Goal: Information Seeking & Learning: Learn about a topic

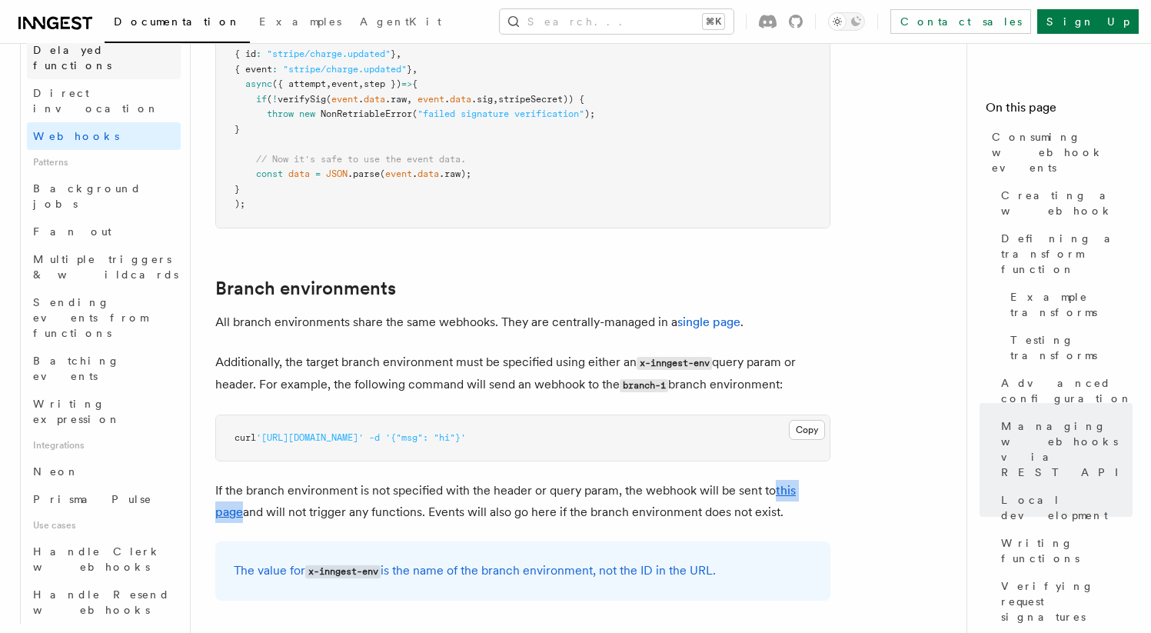
scroll to position [673, 0]
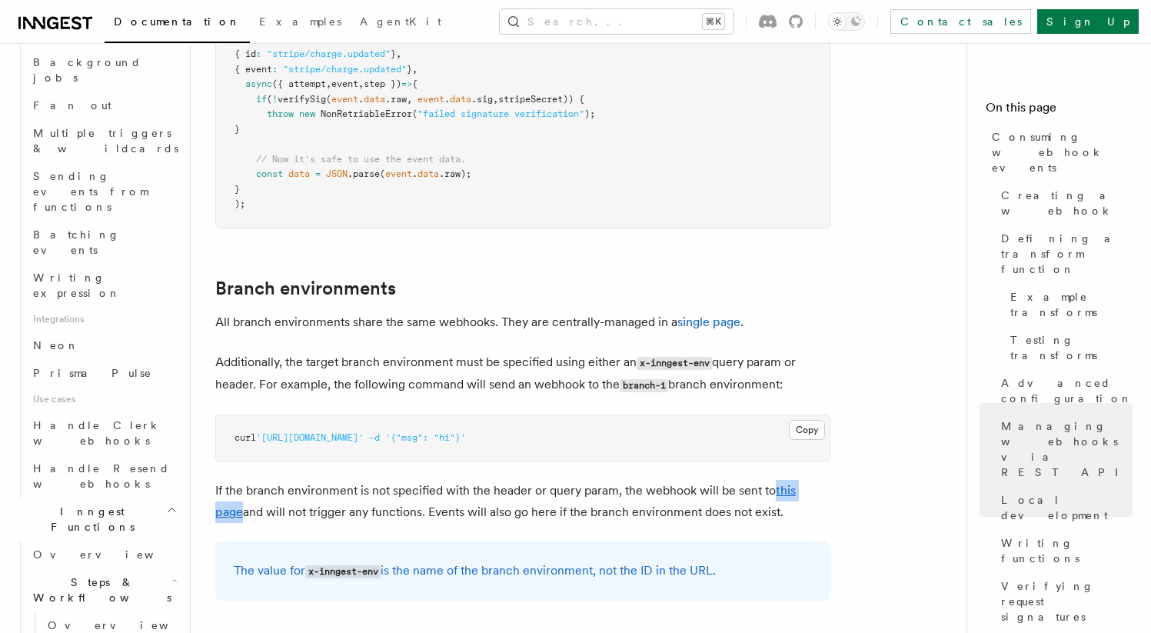
scroll to position [751, 0]
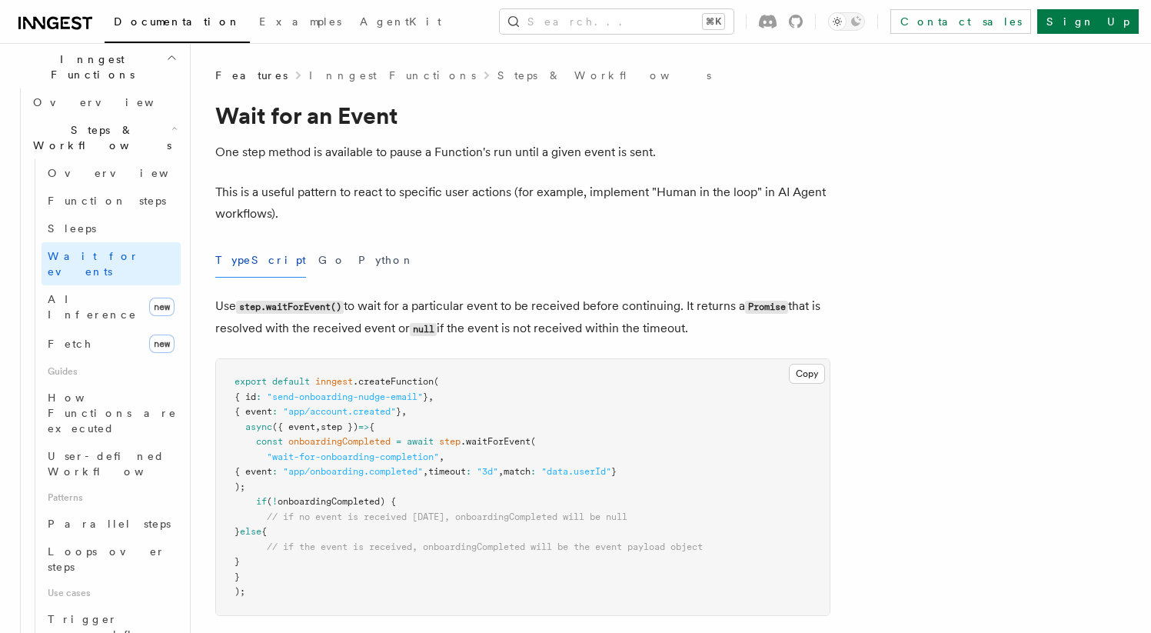
scroll to position [448, 0]
click at [119, 544] on span "Loops over steps" at bounding box center [107, 558] width 118 height 28
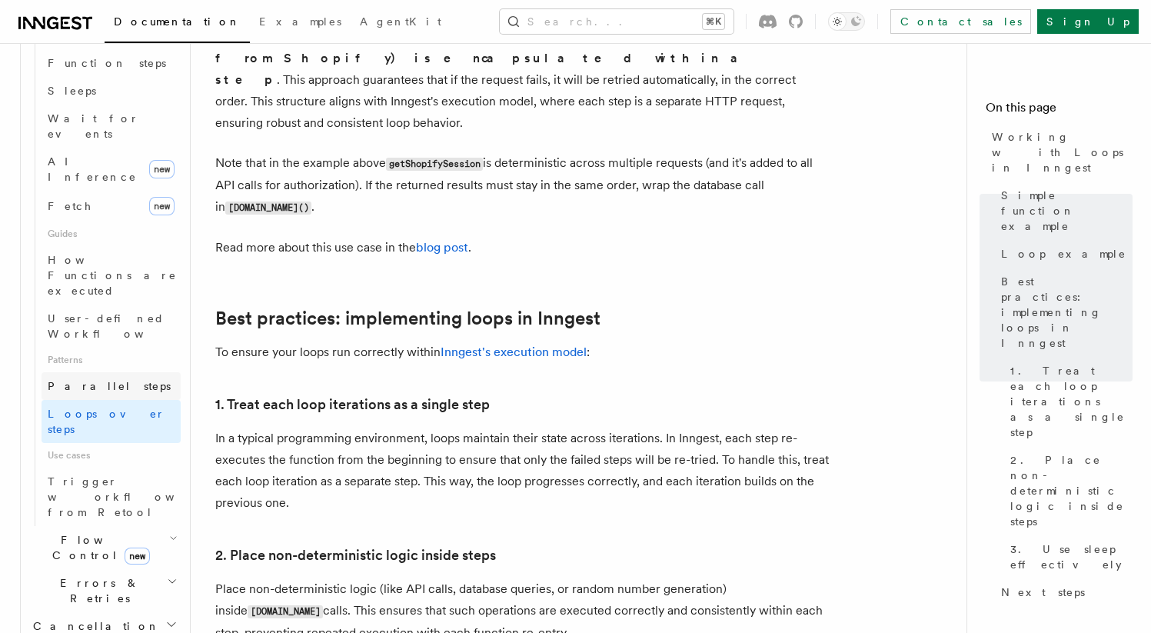
scroll to position [593, 0]
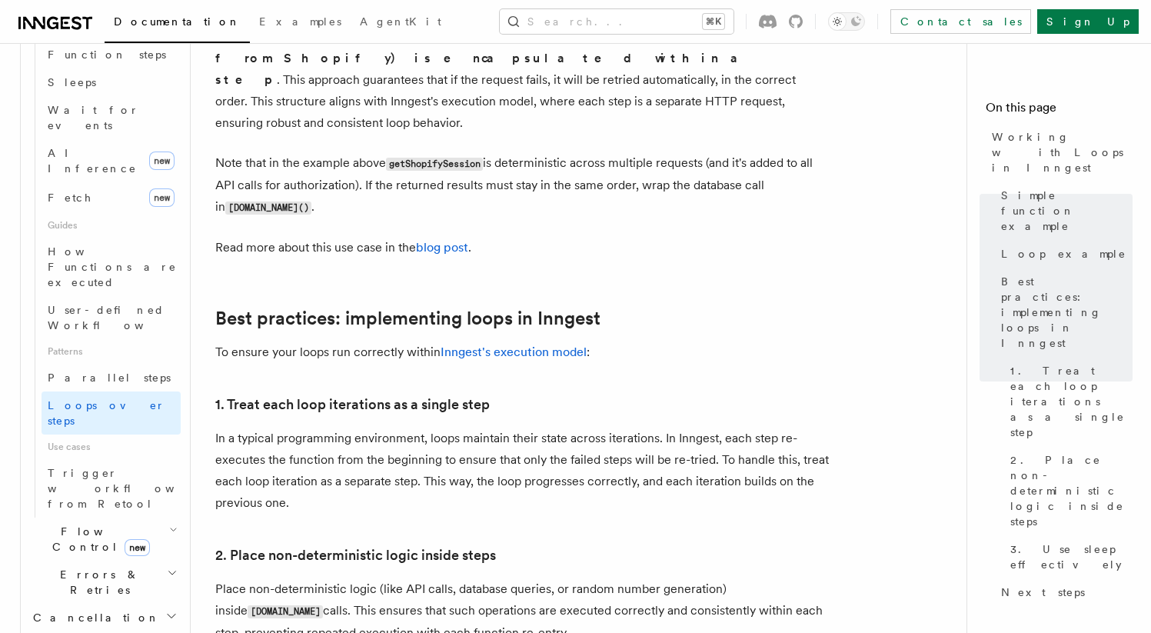
click at [169, 524] on icon "button" at bounding box center [173, 530] width 8 height 12
click at [81, 524] on span "Flow Control new" at bounding box center [98, 539] width 142 height 31
click at [78, 588] on link "[PERSON_NAME] new" at bounding box center [111, 603] width 139 height 31
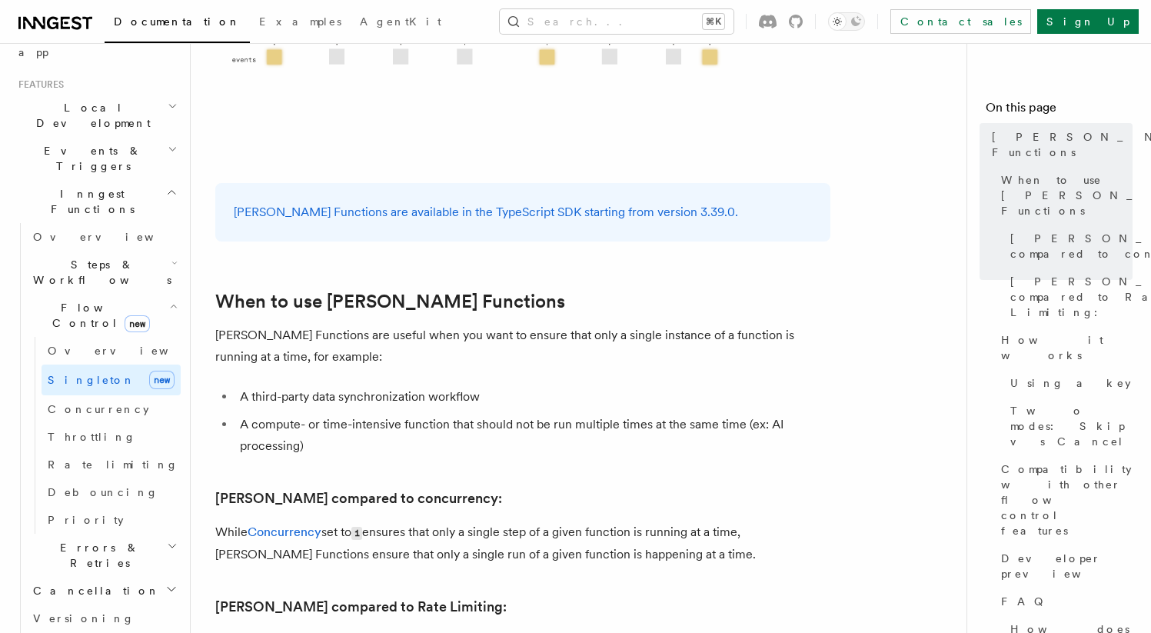
scroll to position [317, 0]
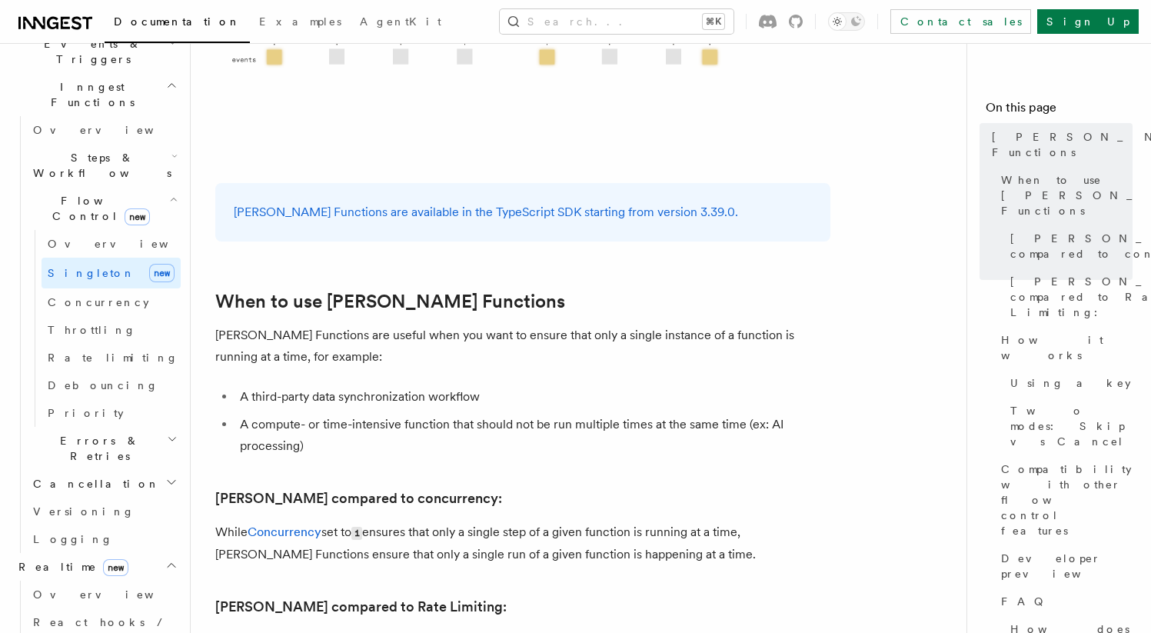
scroll to position [420, 0]
click at [83, 580] on link "Overview" at bounding box center [104, 594] width 154 height 28
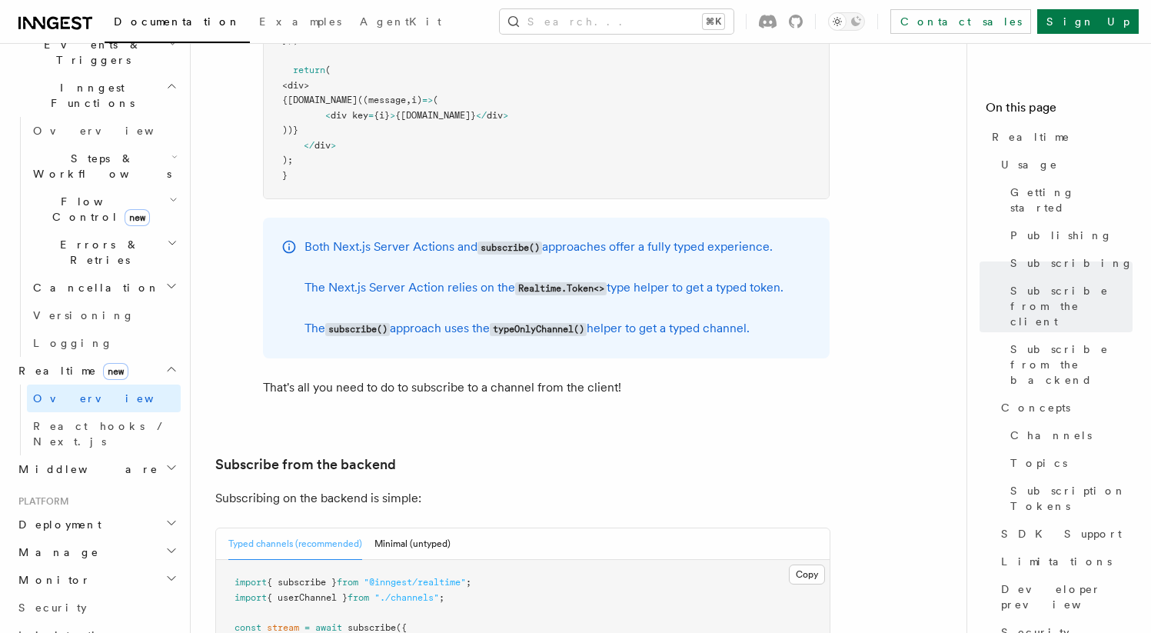
scroll to position [417, 0]
click at [165, 463] on icon "button" at bounding box center [171, 469] width 12 height 12
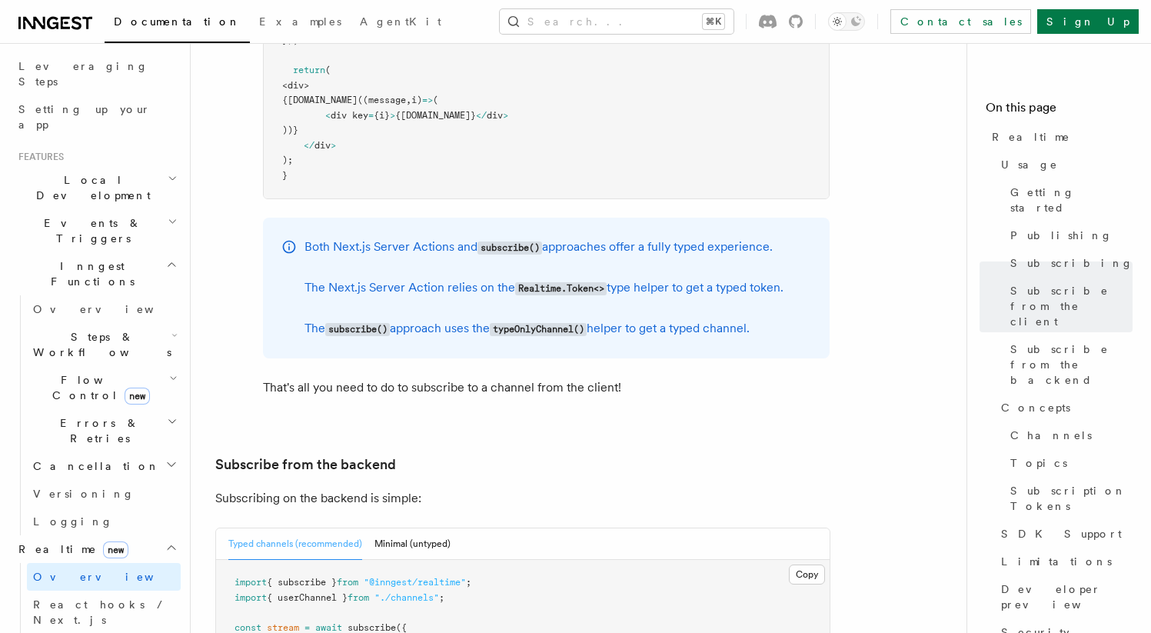
scroll to position [147, 0]
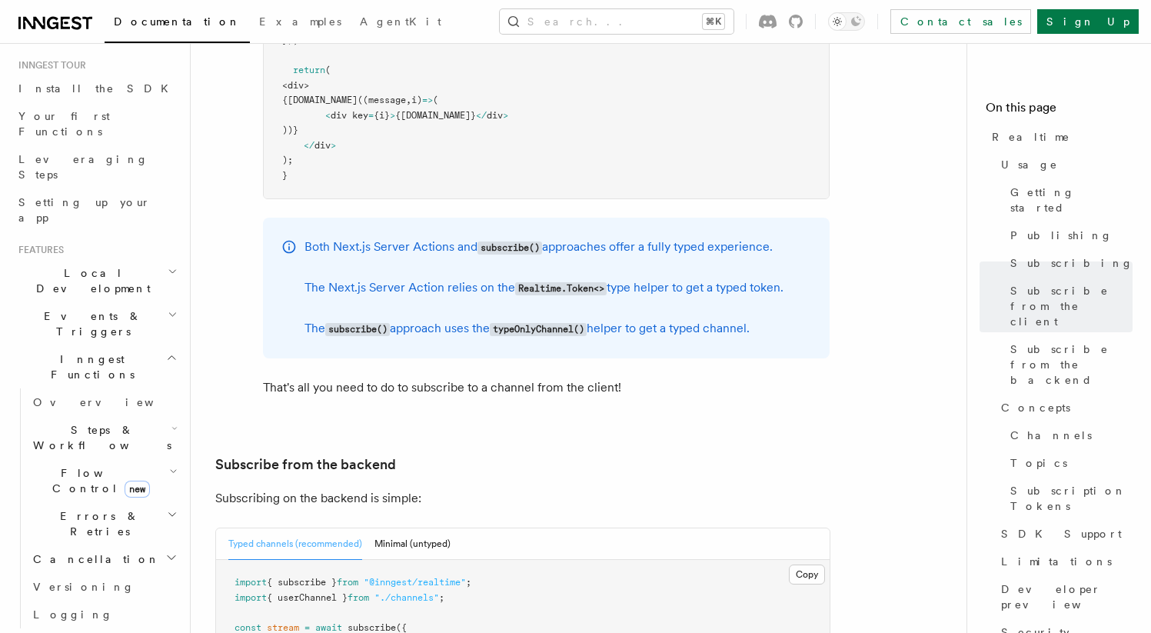
click at [159, 345] on h2 "Inngest Functions" at bounding box center [96, 366] width 168 height 43
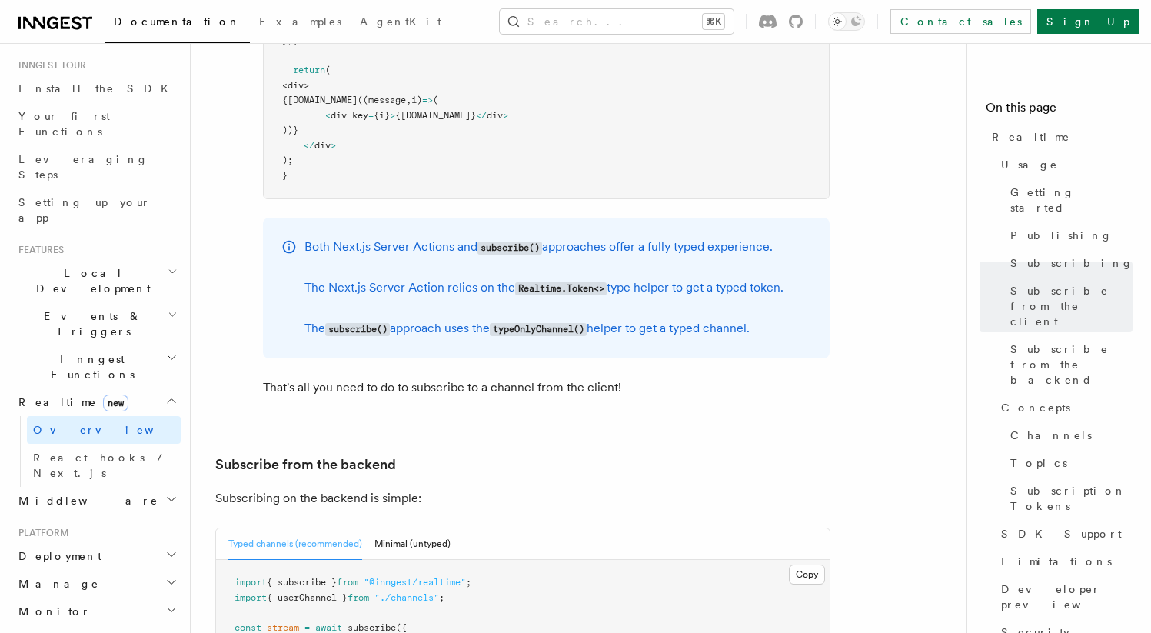
click at [166, 351] on icon "button" at bounding box center [172, 357] width 12 height 12
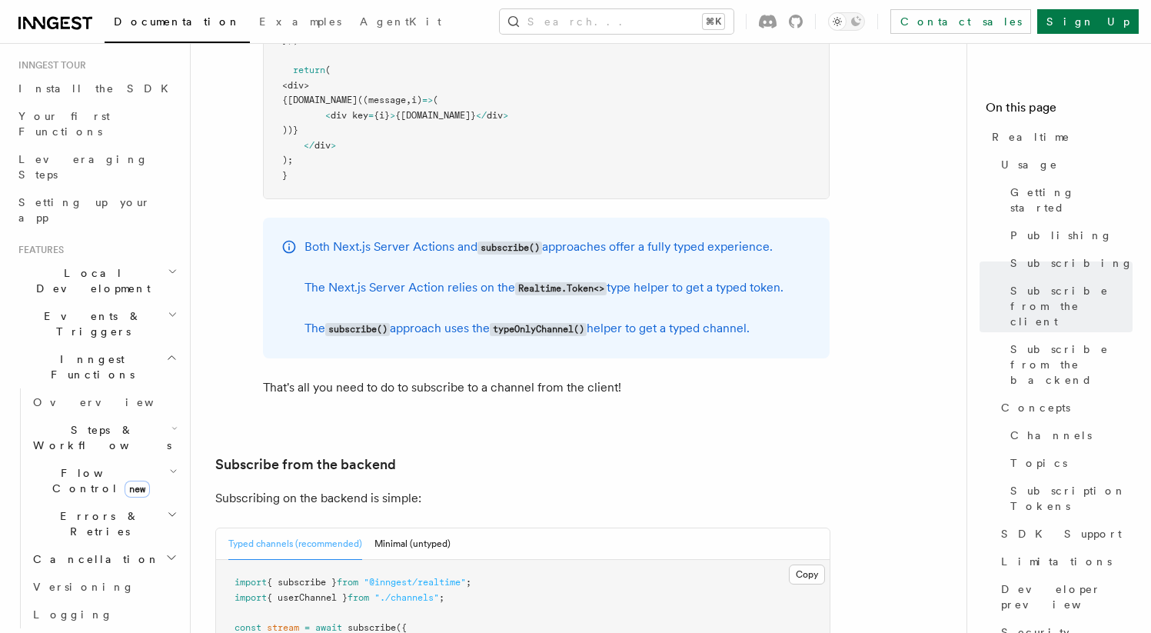
click at [171, 422] on icon "button" at bounding box center [174, 428] width 6 height 12
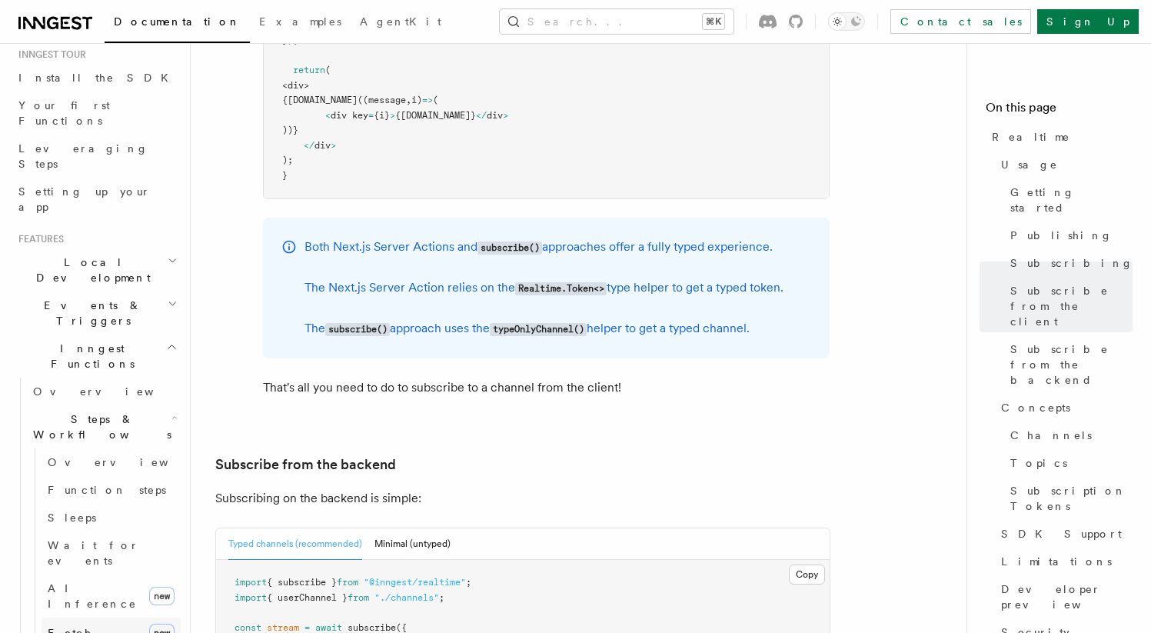
scroll to position [183, 0]
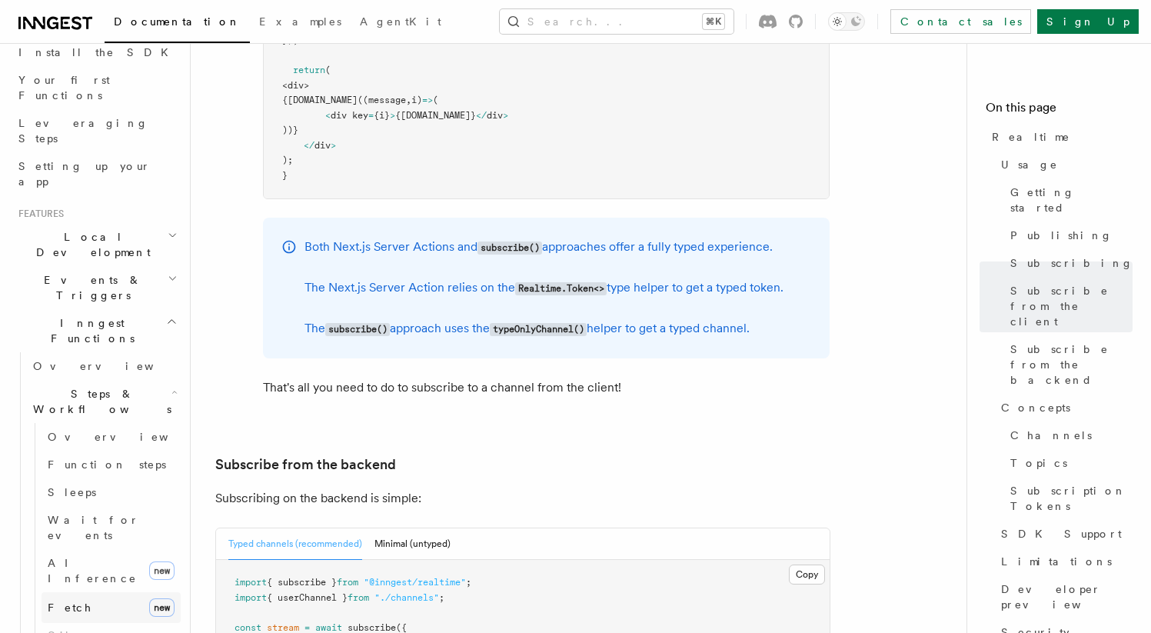
click at [102, 592] on link "Fetch new" at bounding box center [111, 607] width 139 height 31
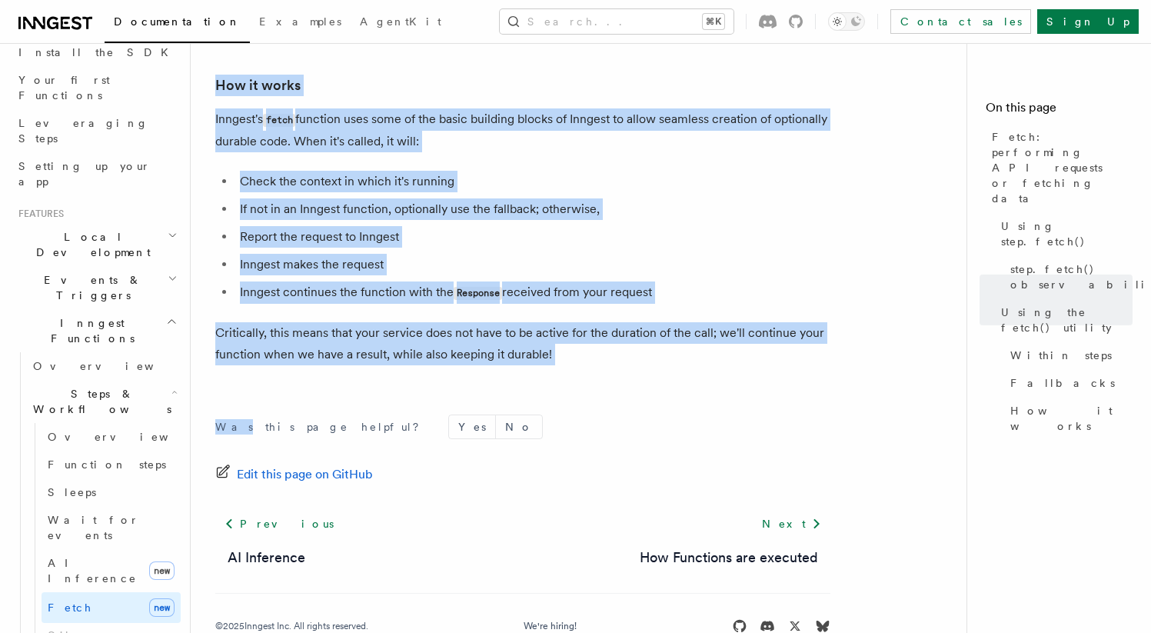
scroll to position [3680, 0]
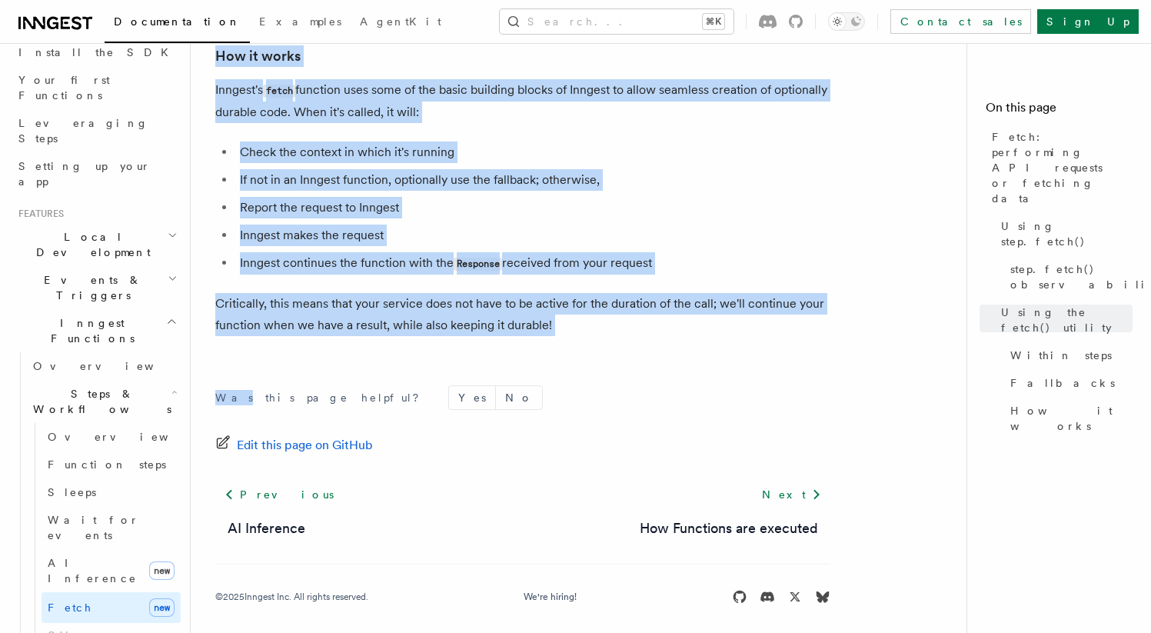
drag, startPoint x: 216, startPoint y: 122, endPoint x: 590, endPoint y: 355, distance: 440.3
click at [520, 182] on ul "Check the context in which it's running If not in an Inngest function, optional…" at bounding box center [522, 207] width 615 height 133
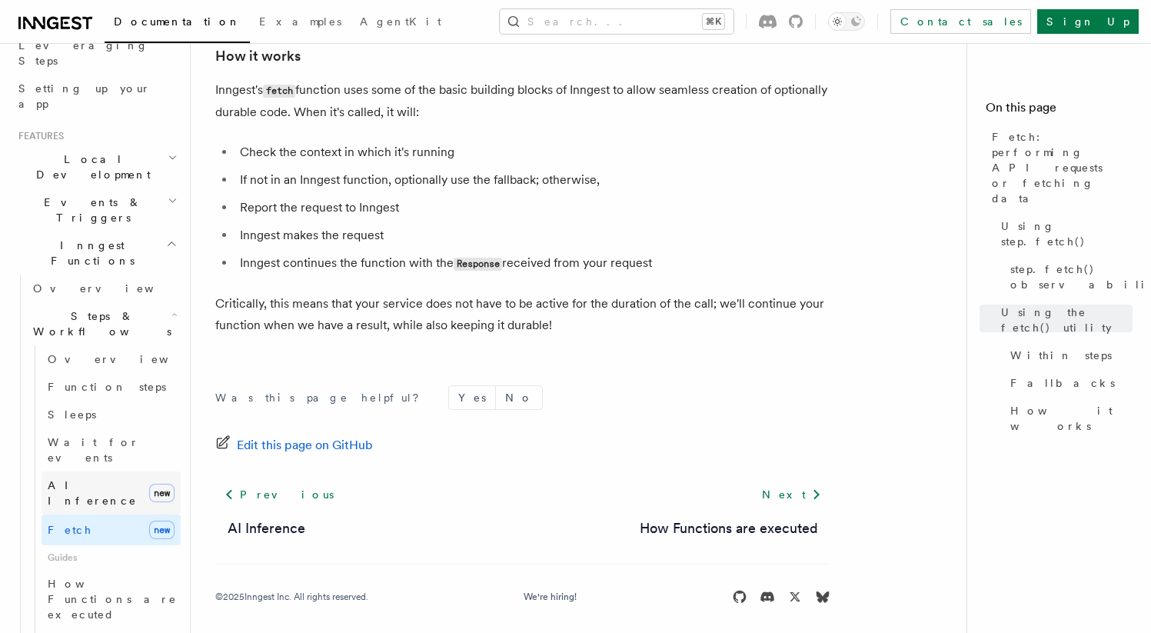
scroll to position [255, 0]
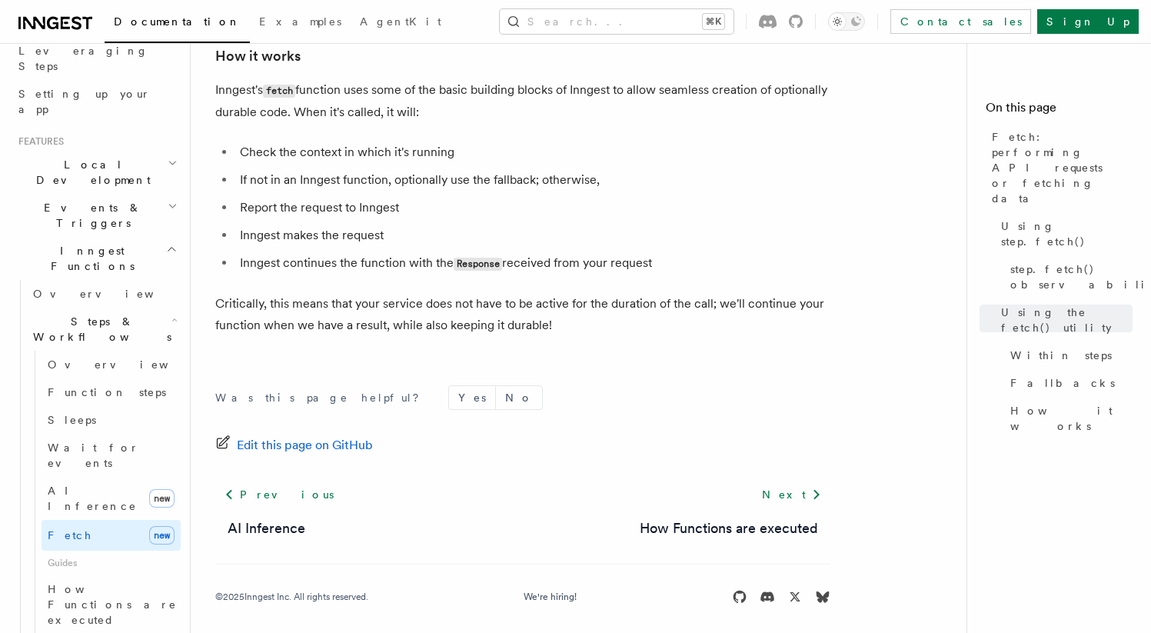
click at [135, 308] on h2 "Steps & Workflows" at bounding box center [104, 329] width 154 height 43
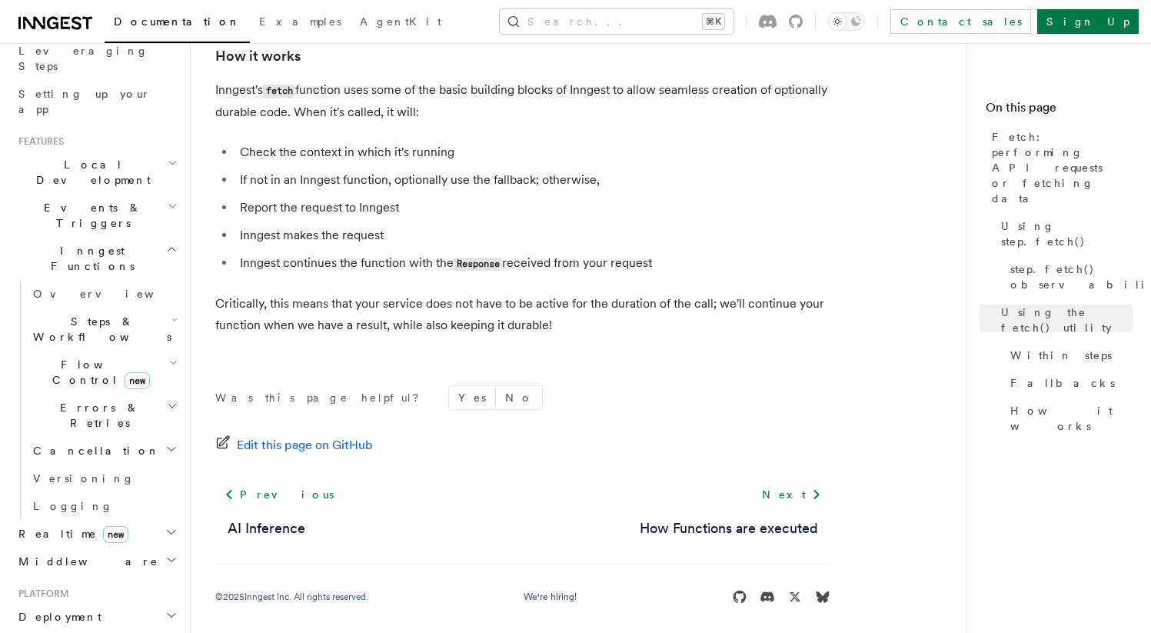
click at [151, 237] on h2 "Inngest Functions" at bounding box center [96, 258] width 168 height 43
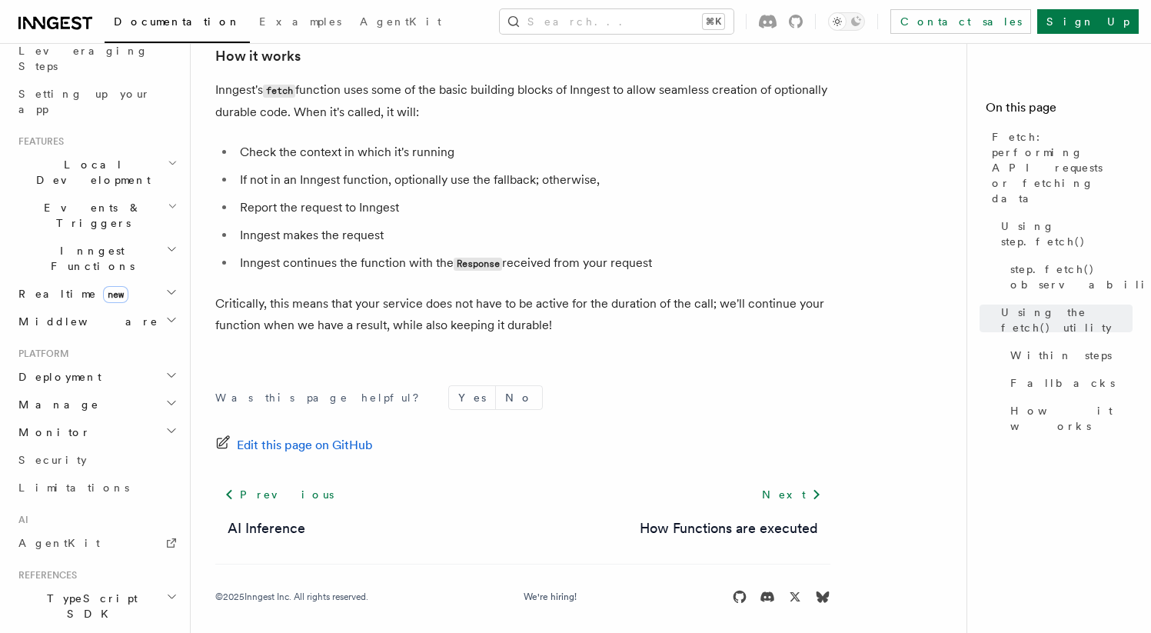
click at [151, 237] on h2 "Inngest Functions" at bounding box center [96, 258] width 168 height 43
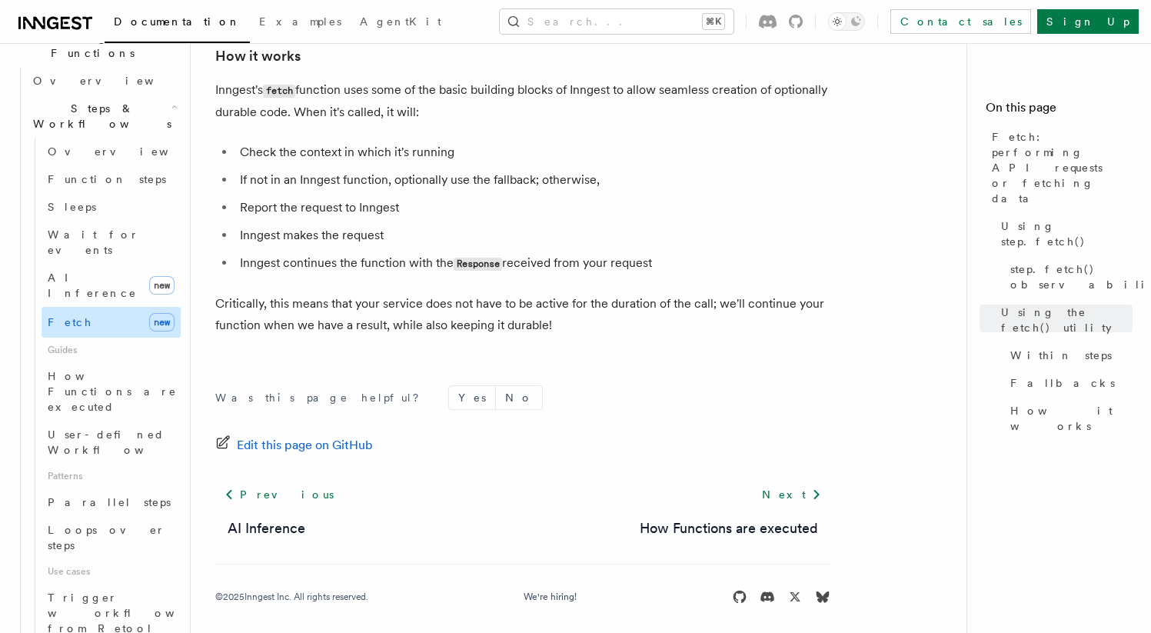
scroll to position [491, 0]
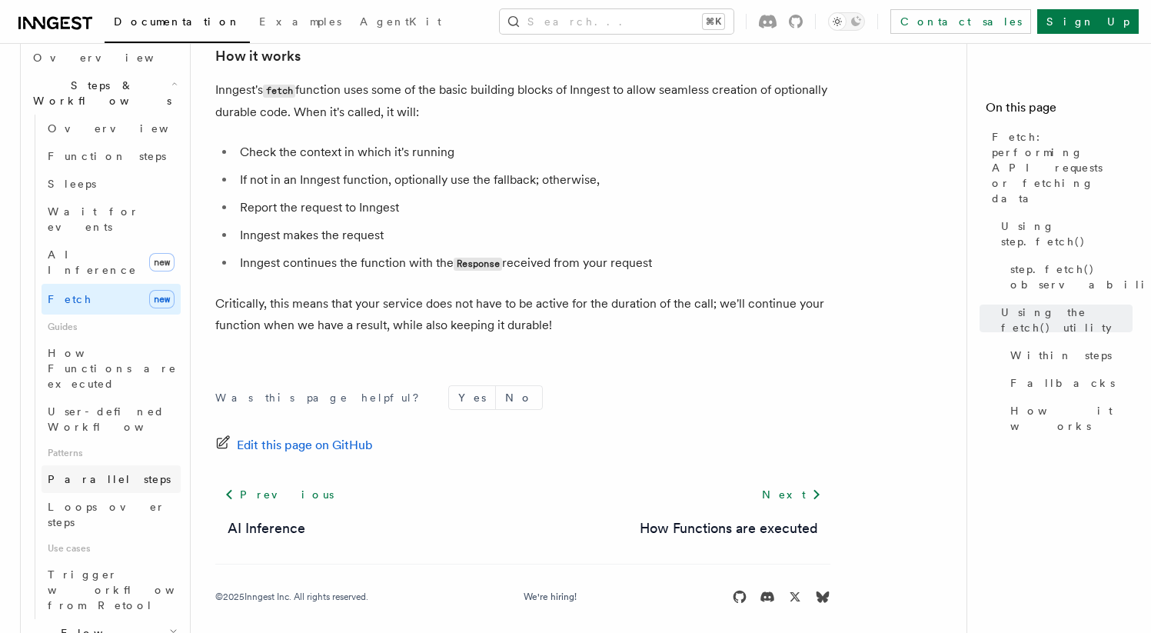
click at [108, 473] on span "Parallel steps" at bounding box center [109, 479] width 123 height 12
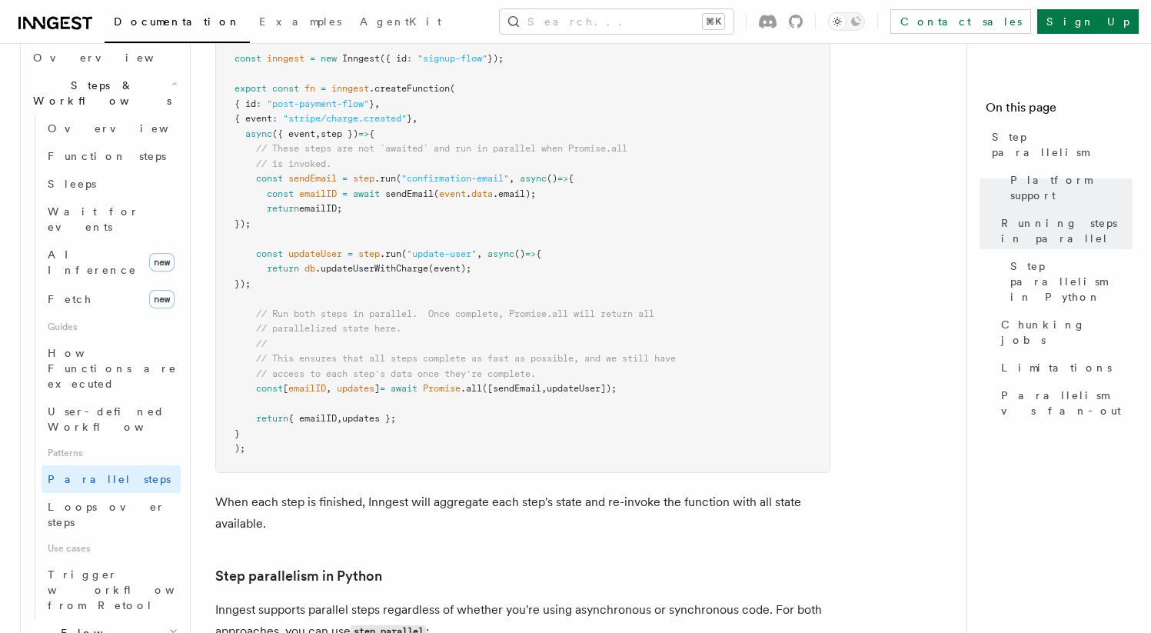
scroll to position [711, 0]
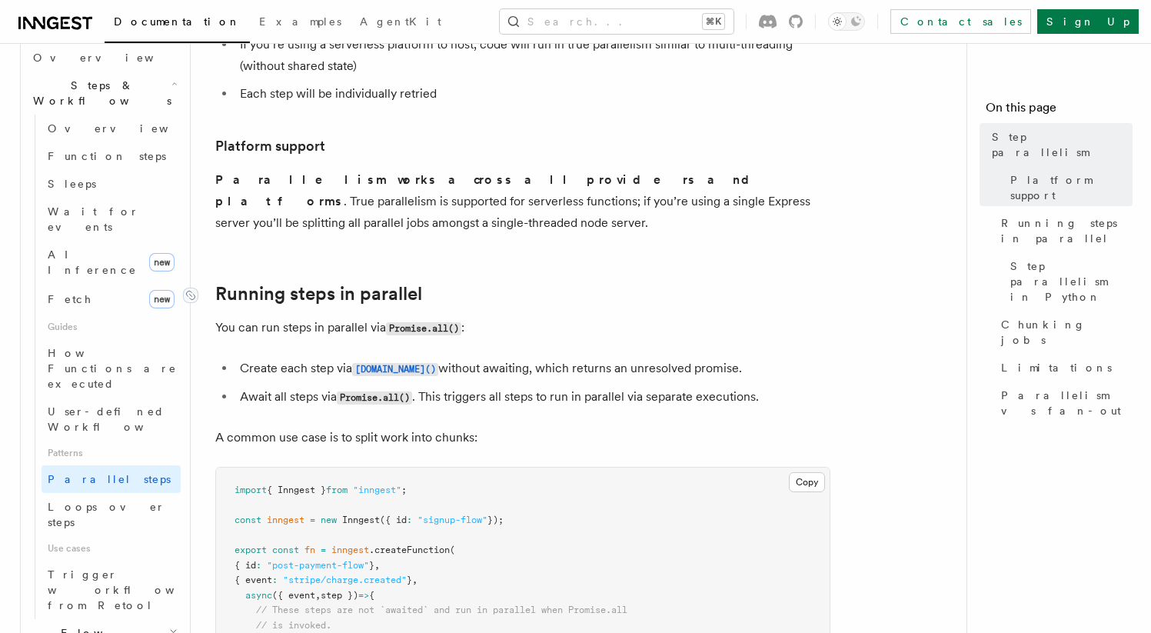
click at [374, 283] on link "Running steps in parallel" at bounding box center [318, 294] width 207 height 22
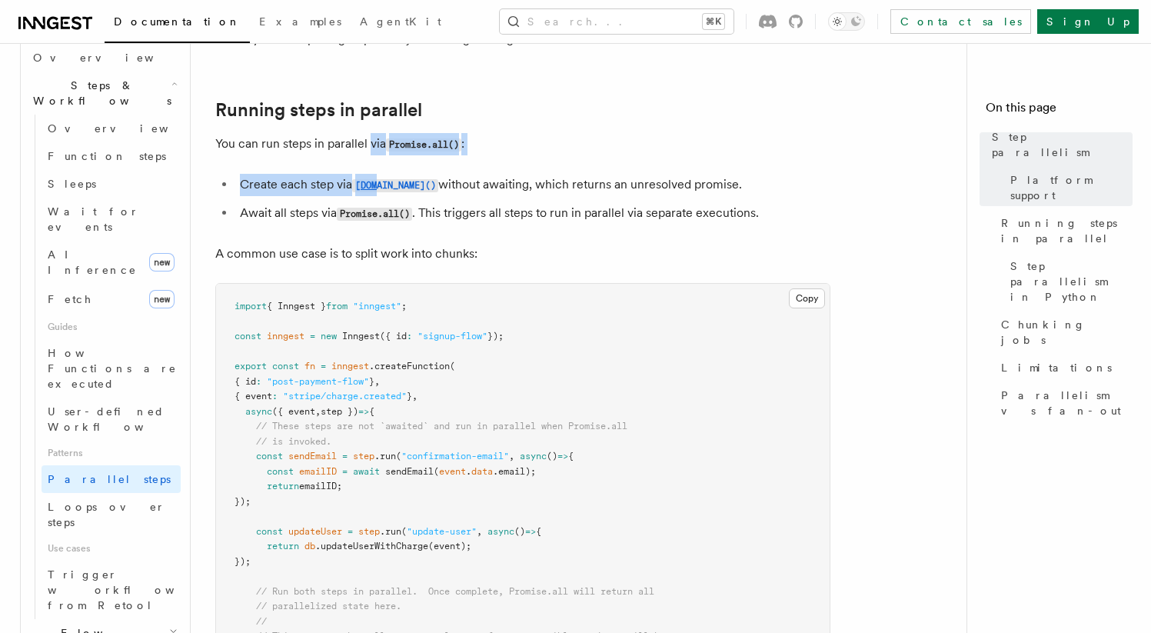
scroll to position [295, 0]
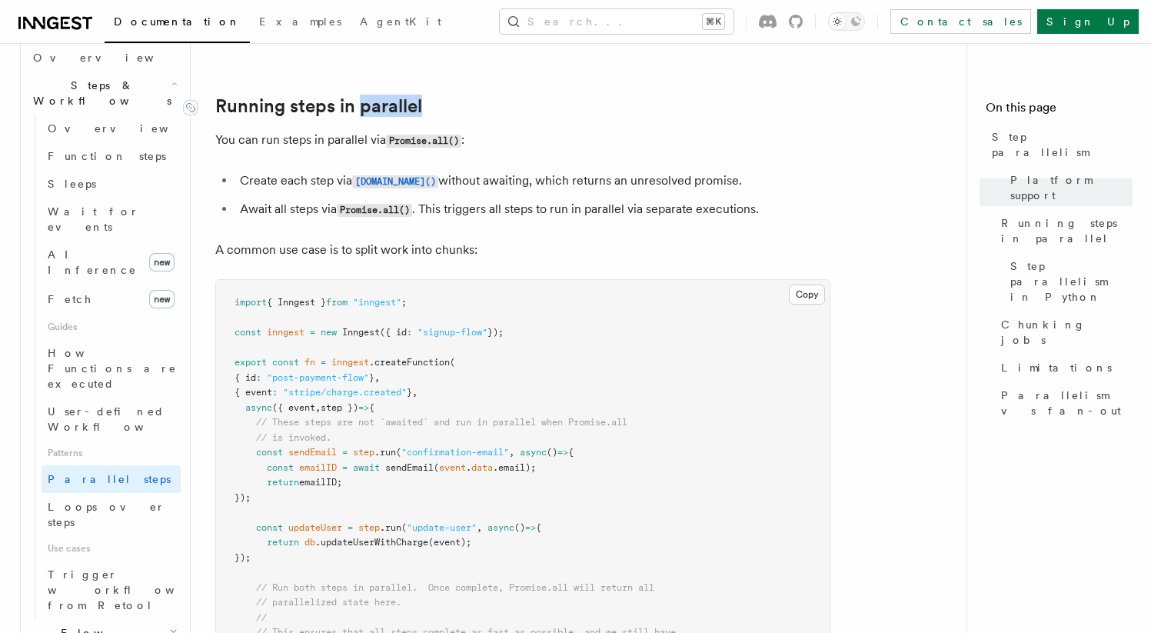
drag, startPoint x: 409, startPoint y: 81, endPoint x: 360, endPoint y: 87, distance: 49.5
click at [360, 95] on h2 "Running steps in parallel" at bounding box center [522, 106] width 615 height 22
copy link "parallel"
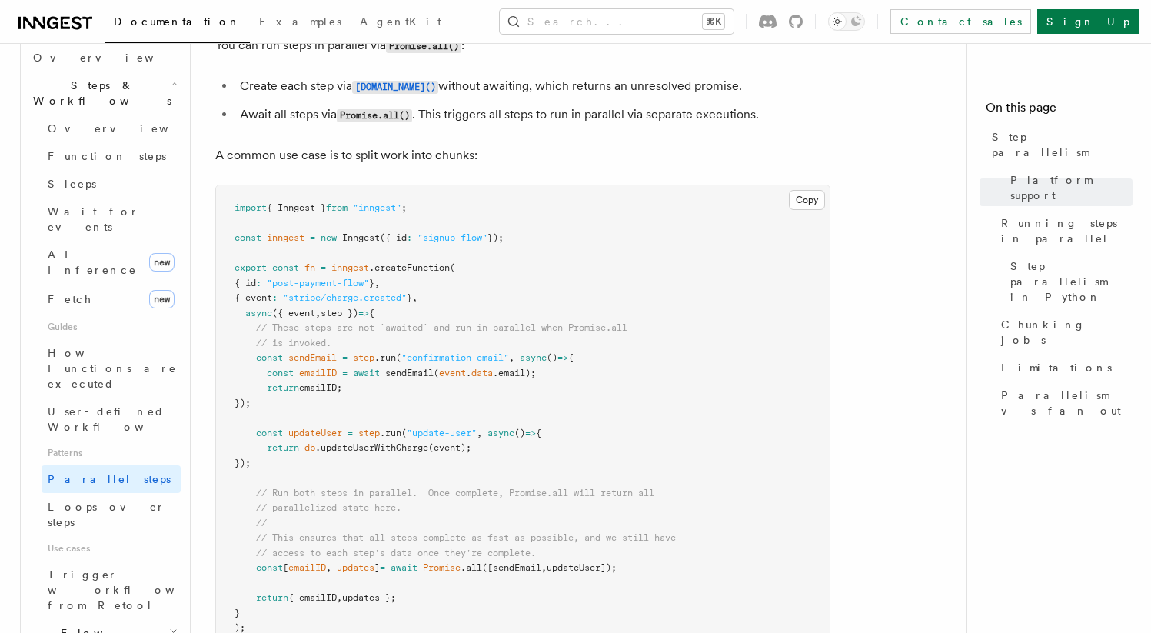
scroll to position [428, 0]
